Goal: Task Accomplishment & Management: Complete application form

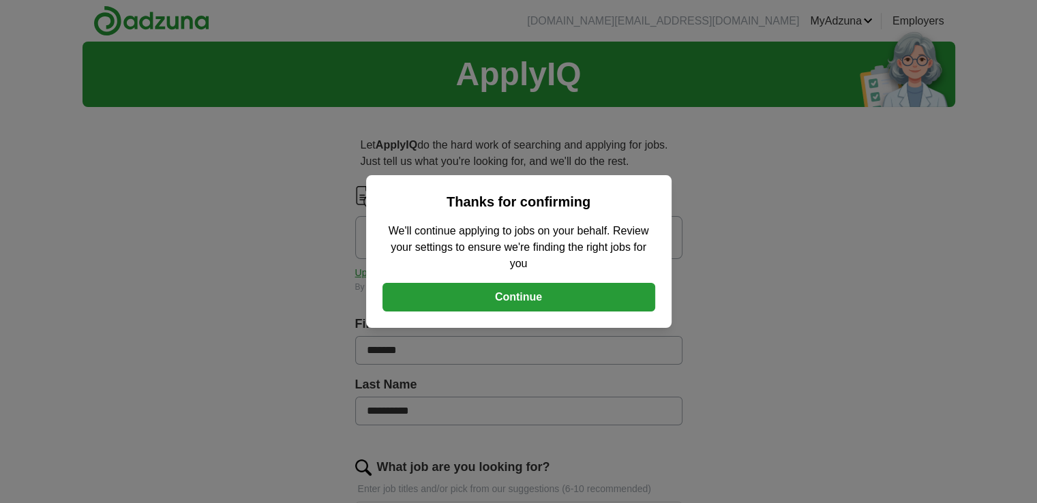
click at [525, 296] on button "Continue" at bounding box center [519, 297] width 273 height 29
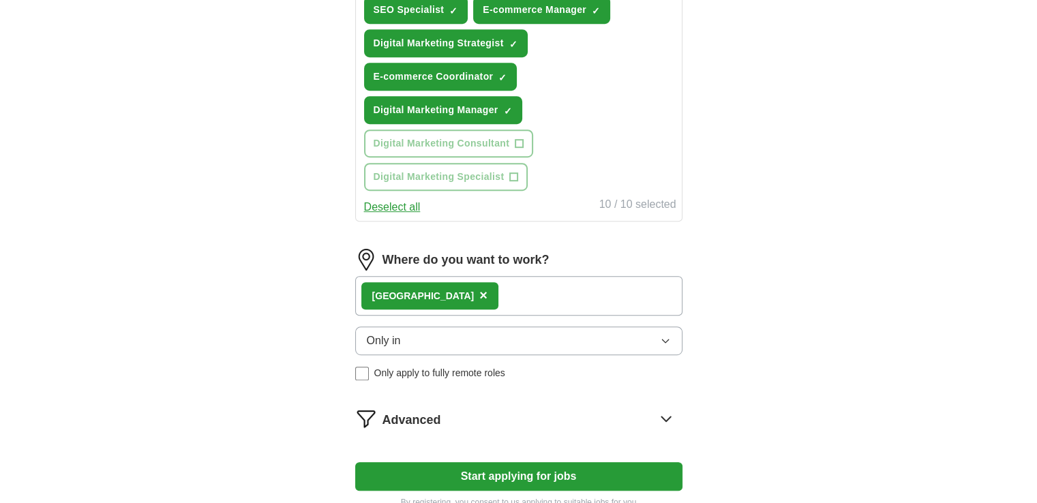
scroll to position [818, 0]
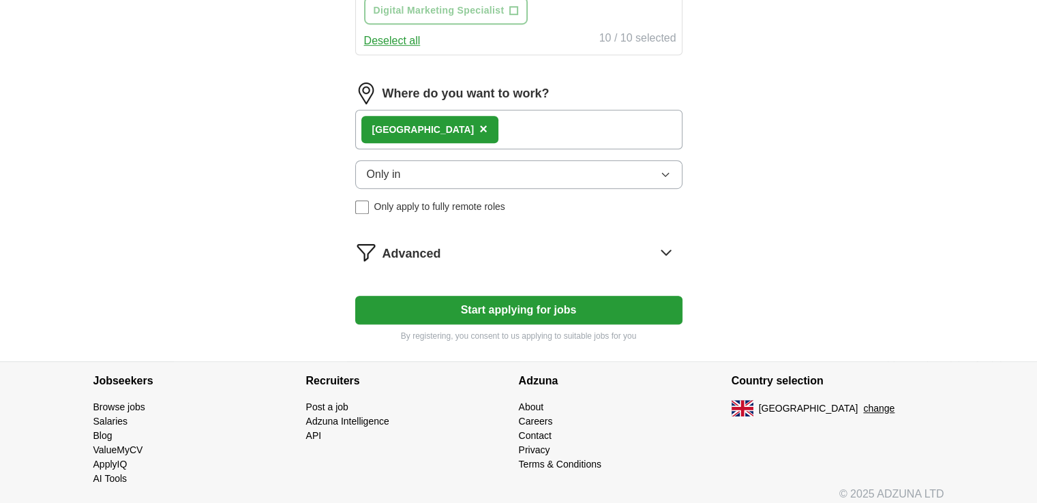
click at [530, 310] on button "Start applying for jobs" at bounding box center [518, 310] width 327 height 29
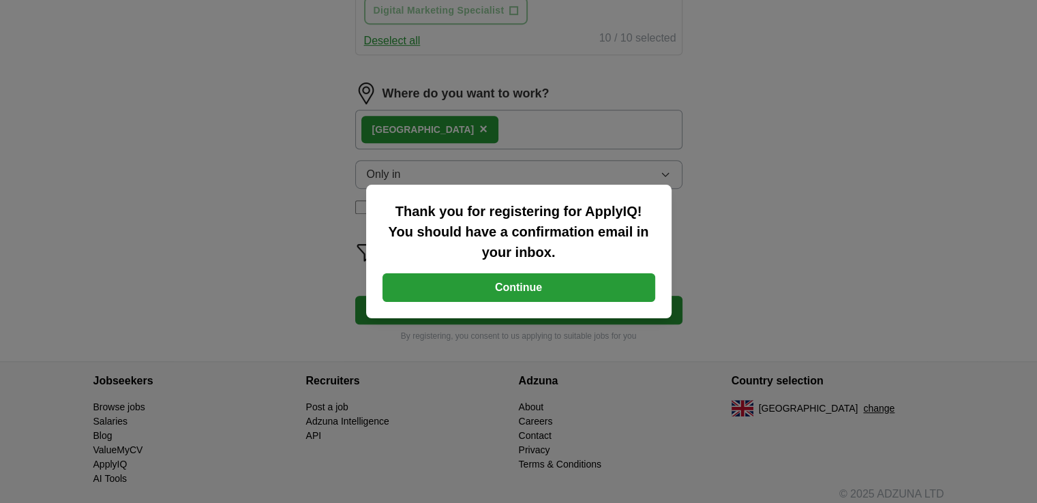
click at [508, 290] on button "Continue" at bounding box center [519, 287] width 273 height 29
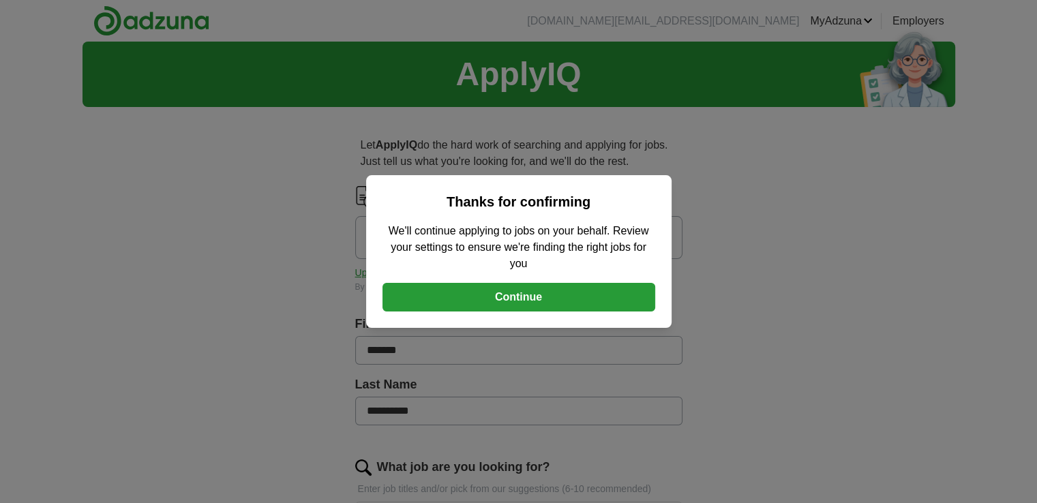
click at [513, 306] on button "Continue" at bounding box center [519, 297] width 273 height 29
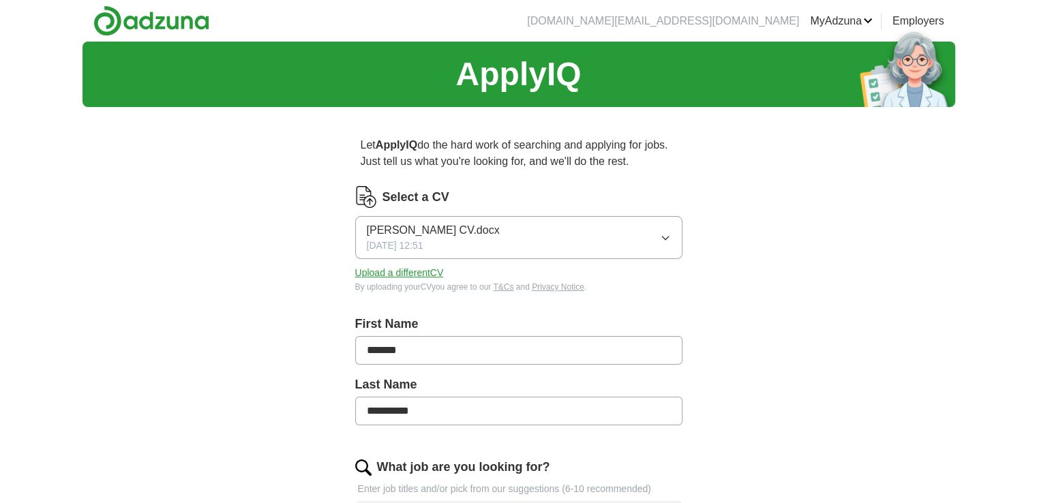
scroll to position [341, 0]
